Goal: Navigation & Orientation: Go to known website

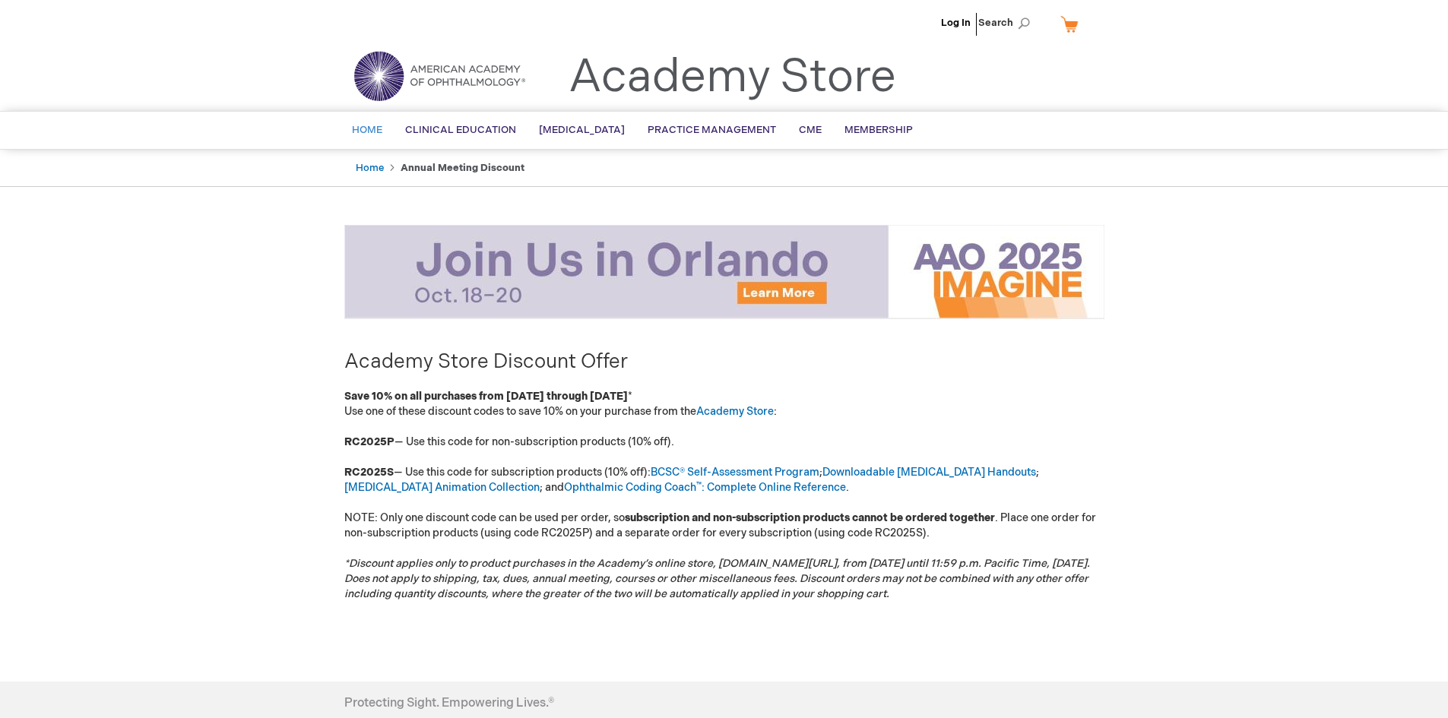
click at [360, 132] on span "Home" at bounding box center [367, 130] width 30 height 12
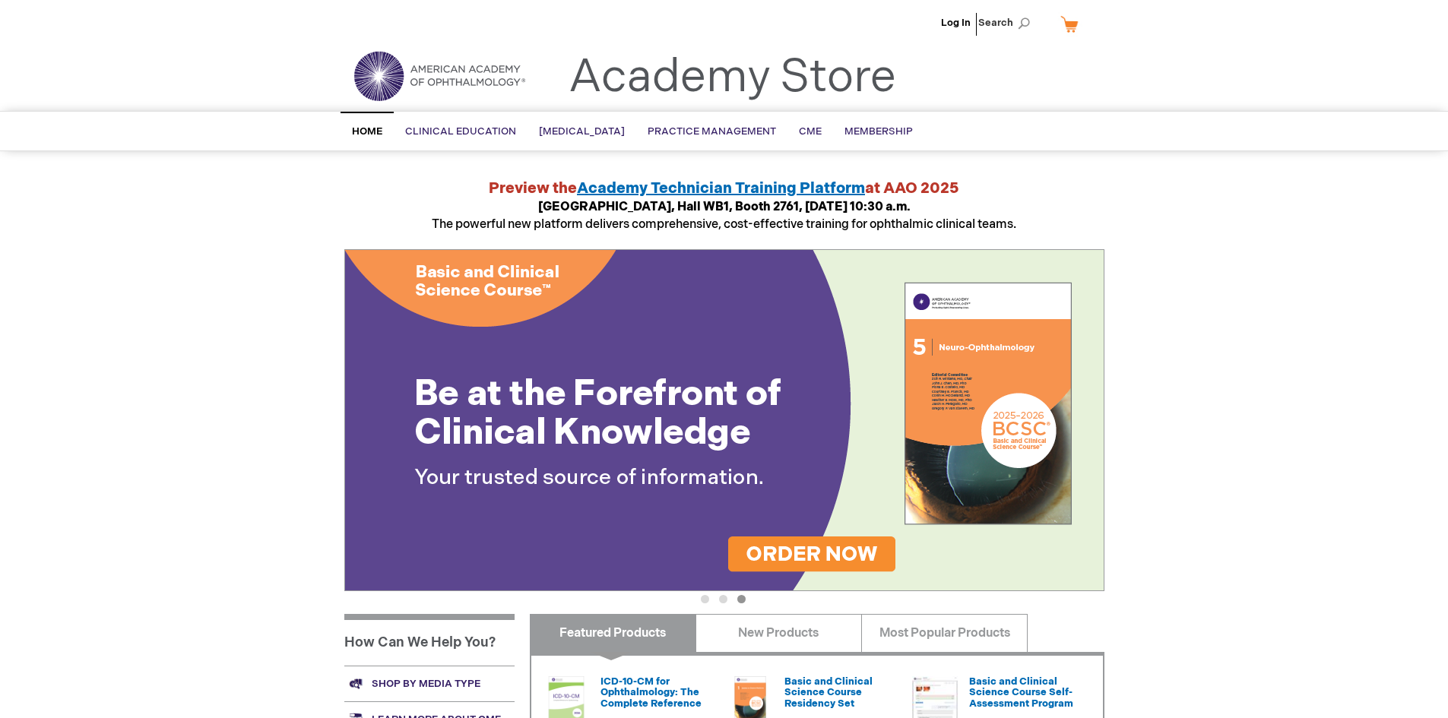
click at [1348, 436] on div "Log In Search My Cart CLOSE RECENTLY ADDED ITEM(S) Close There are no items in …" at bounding box center [724, 571] width 1448 height 1143
